Goal: Check status: Check status

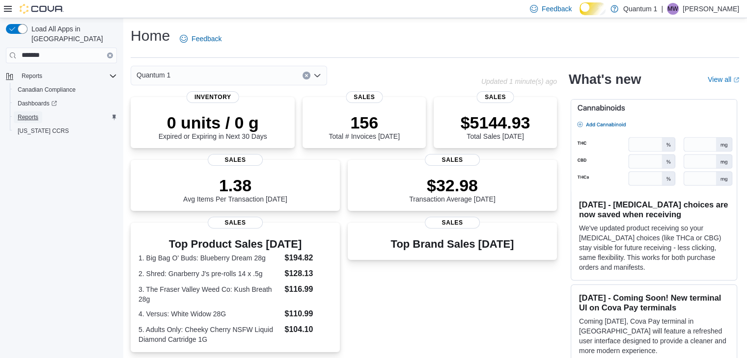
click at [33, 113] on span "Reports" at bounding box center [28, 117] width 21 height 8
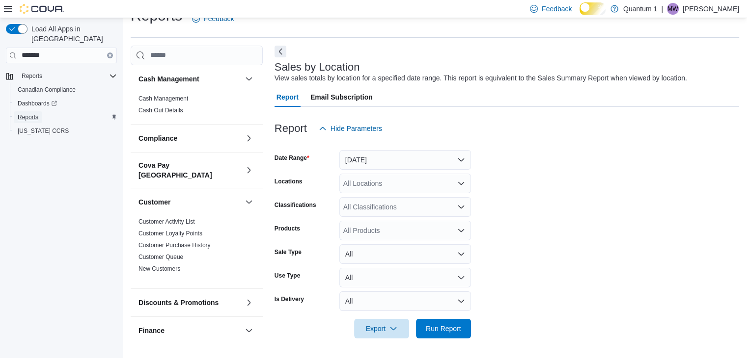
scroll to position [27, 0]
click at [399, 164] on button "Yesterday" at bounding box center [405, 160] width 132 height 20
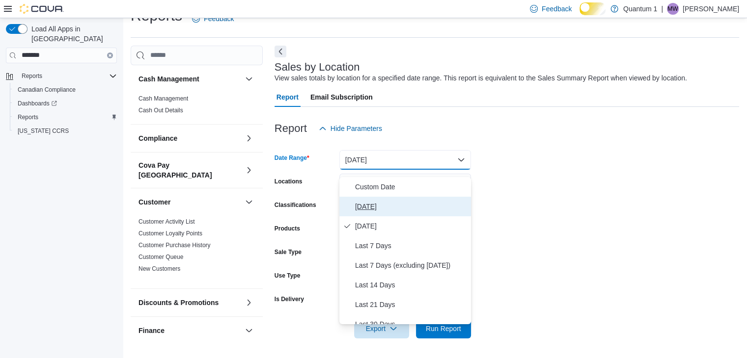
click at [372, 205] on span "Today" at bounding box center [411, 207] width 112 height 12
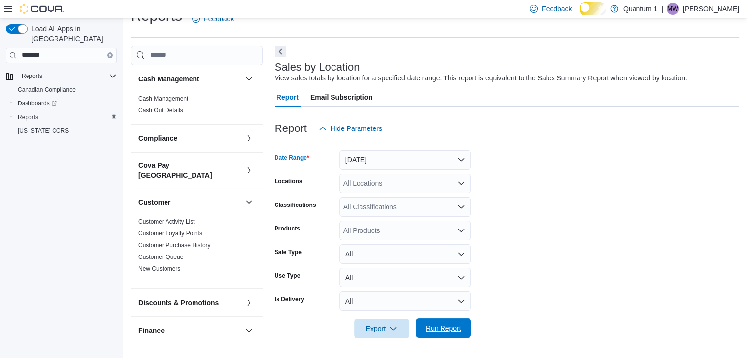
click at [437, 328] on span "Run Report" at bounding box center [443, 329] width 35 height 10
